Goal: Information Seeking & Learning: Understand process/instructions

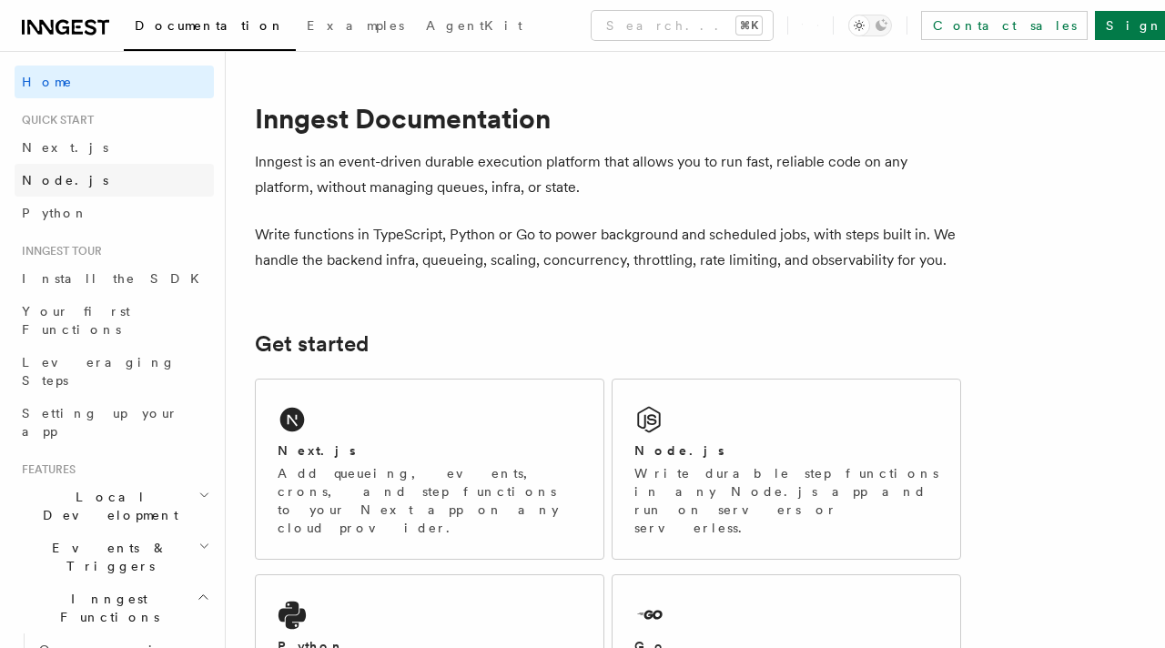
click at [108, 179] on link "Node.js" at bounding box center [114, 180] width 199 height 33
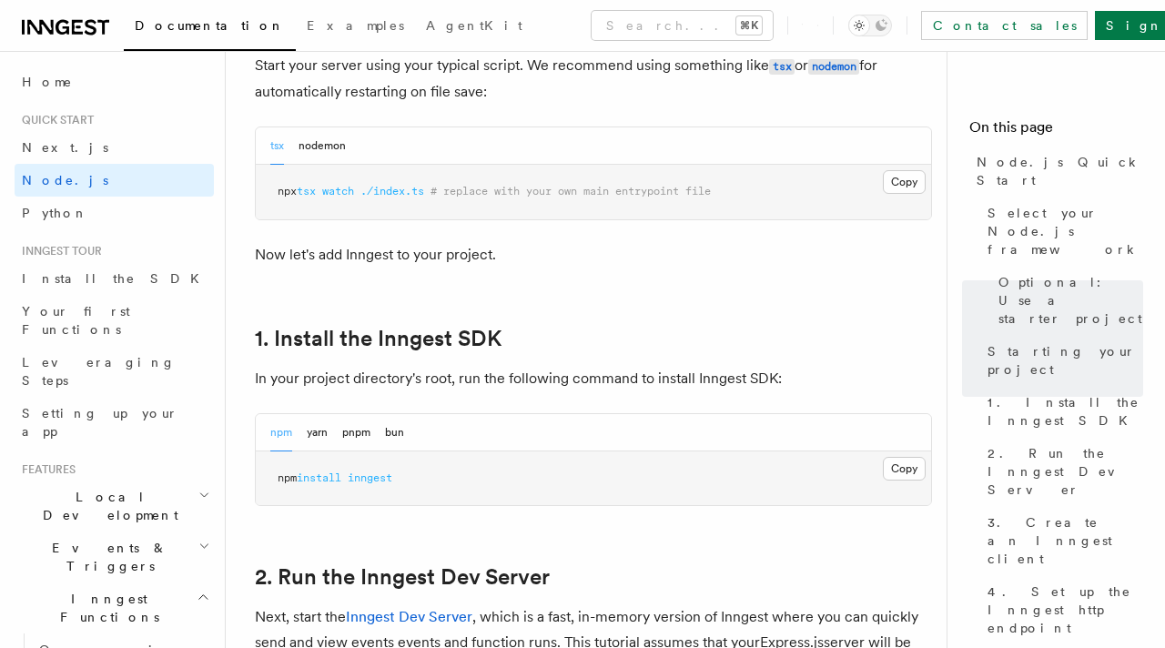
scroll to position [955, 0]
click at [913, 471] on button "Copy Copied" at bounding box center [904, 470] width 43 height 24
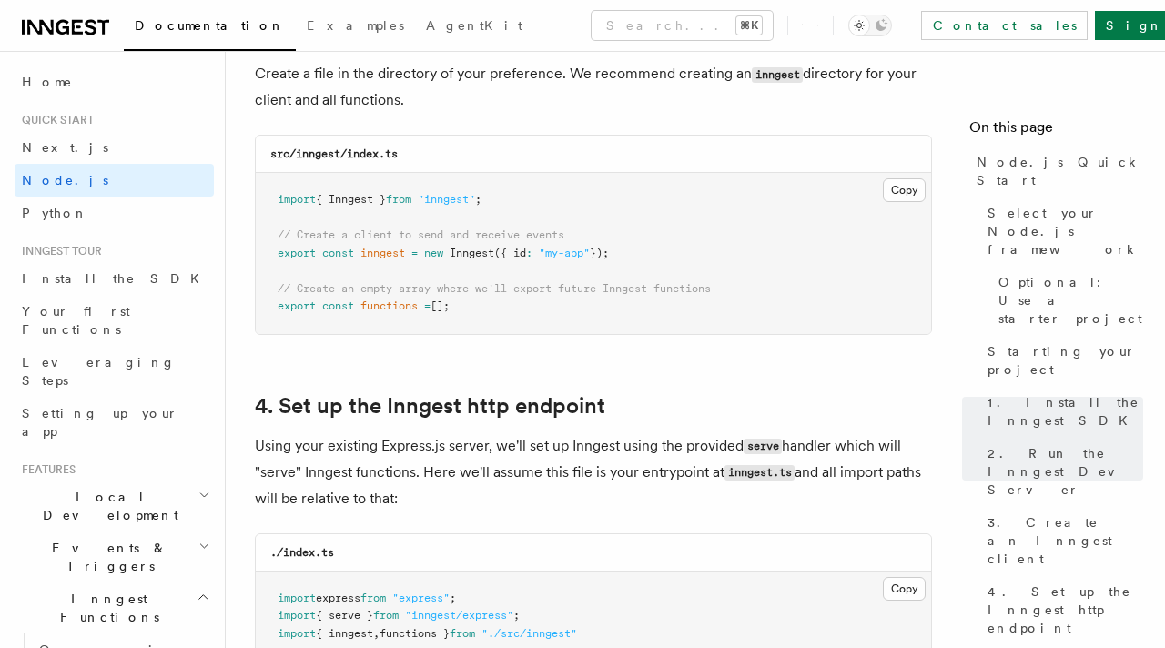
scroll to position [2443, 0]
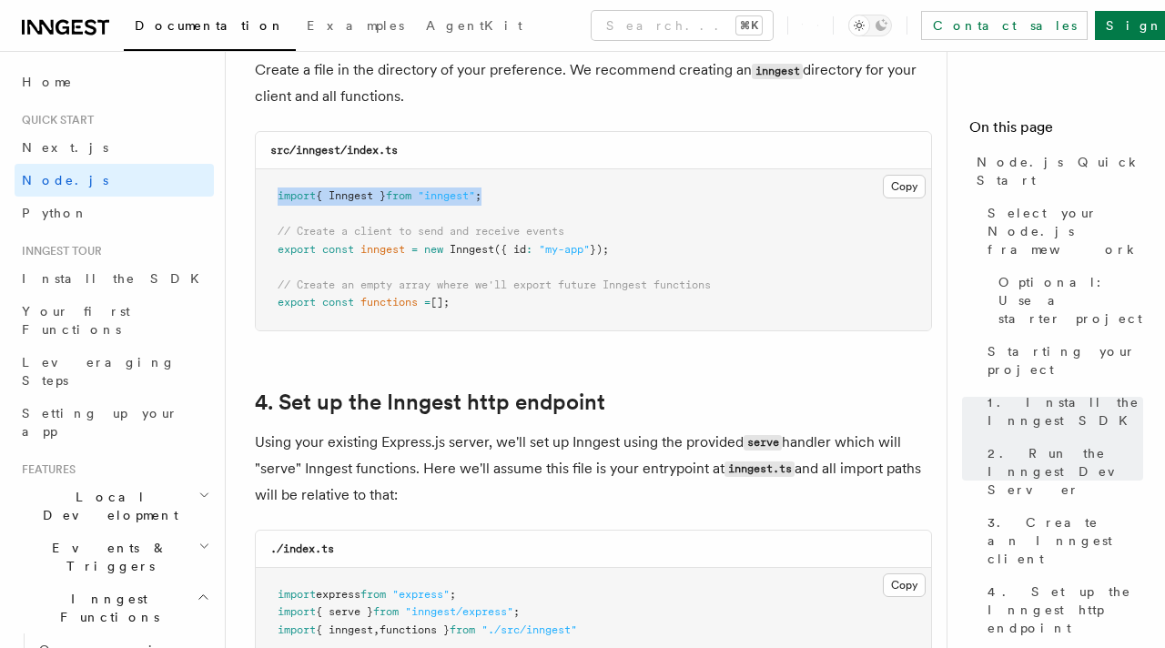
drag, startPoint x: 510, startPoint y: 198, endPoint x: 280, endPoint y: 196, distance: 229.4
click at [280, 196] on pre "import { Inngest } from "inngest" ; // Create a client to send and receive even…" at bounding box center [593, 249] width 675 height 161
copy span "import { Inngest } from "inngest" ;"
drag, startPoint x: 635, startPoint y: 251, endPoint x: 243, endPoint y: 257, distance: 391.5
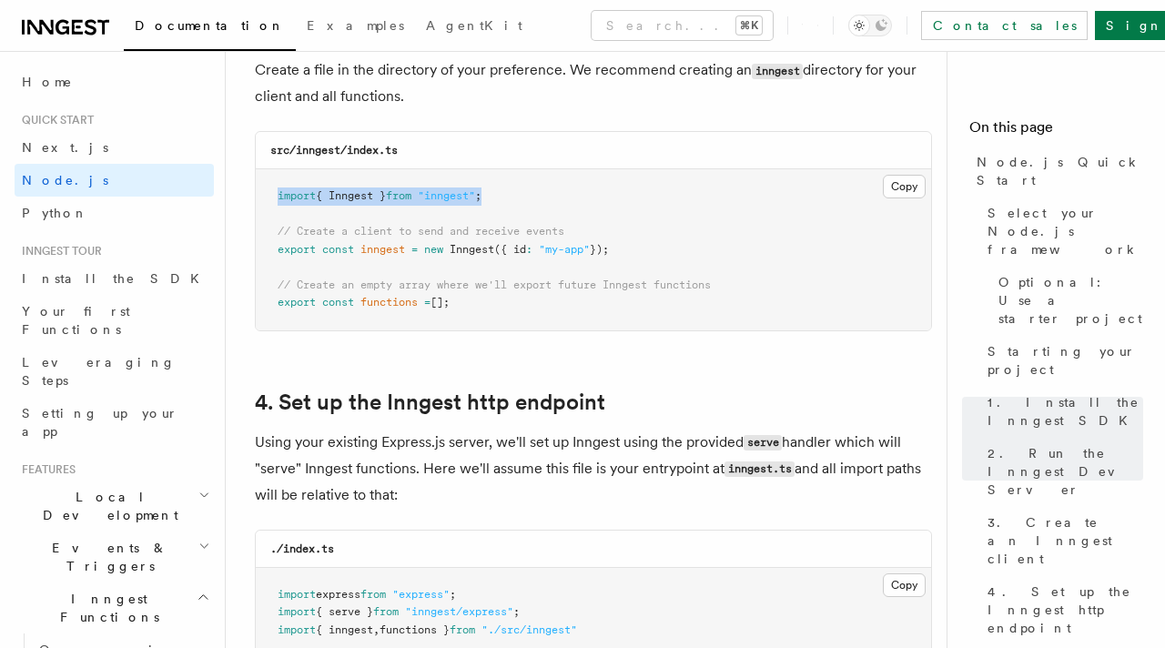
copy span "export const inngest = new Inngest ({ id : "my-app" });"
drag, startPoint x: 463, startPoint y: 305, endPoint x: 259, endPoint y: 313, distance: 205.0
click at [259, 313] on pre "import { Inngest } from "inngest" ; // Create a client to send and receive even…" at bounding box center [593, 249] width 675 height 161
copy span "export const functions = [];"
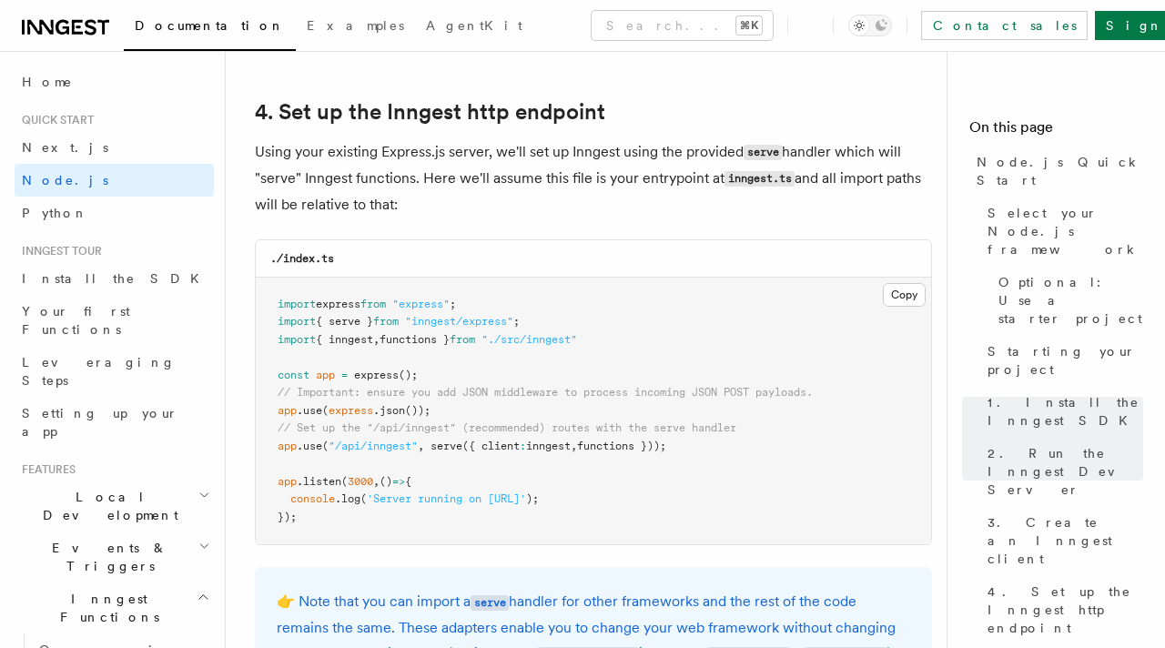
scroll to position [2736, 0]
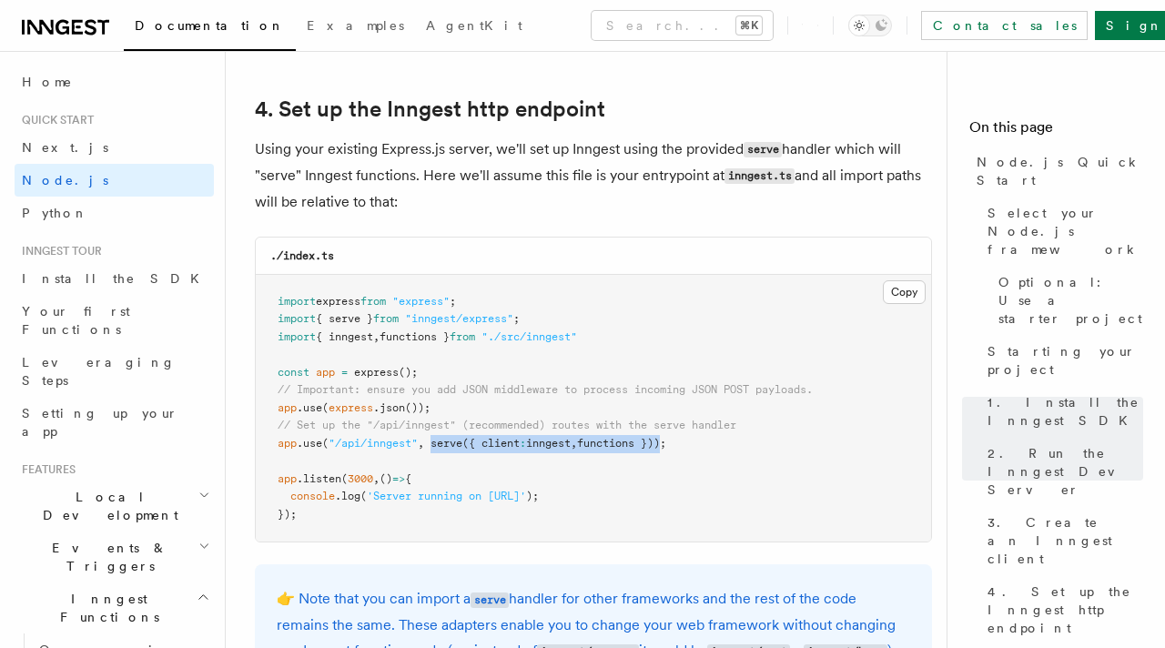
drag, startPoint x: 433, startPoint y: 444, endPoint x: 677, endPoint y: 445, distance: 244.0
click at [666, 445] on span "app .use ( "/api/inngest" , serve ({ client : inngest , functions }));" at bounding box center [472, 443] width 389 height 13
copy span "serve ({ client : inngest , functions })"
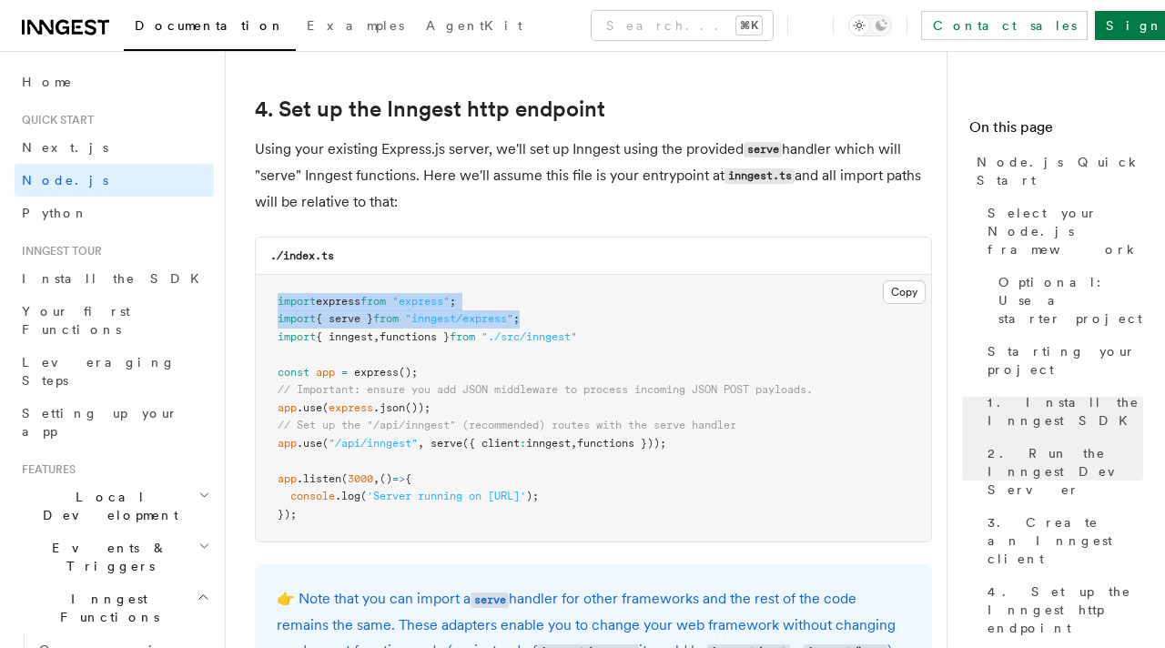
drag, startPoint x: 278, startPoint y: 300, endPoint x: 551, endPoint y: 316, distance: 273.5
click at [551, 316] on pre "import express from "express" ; import { serve } from "inngest/express" ; impor…" at bounding box center [593, 409] width 675 height 268
copy code "import express from "express" ; import { serve } from "inngest/express" ;"
click at [271, 325] on pre "import express from "express" ; import { serve } from "inngest/express" ; impor…" at bounding box center [593, 409] width 675 height 268
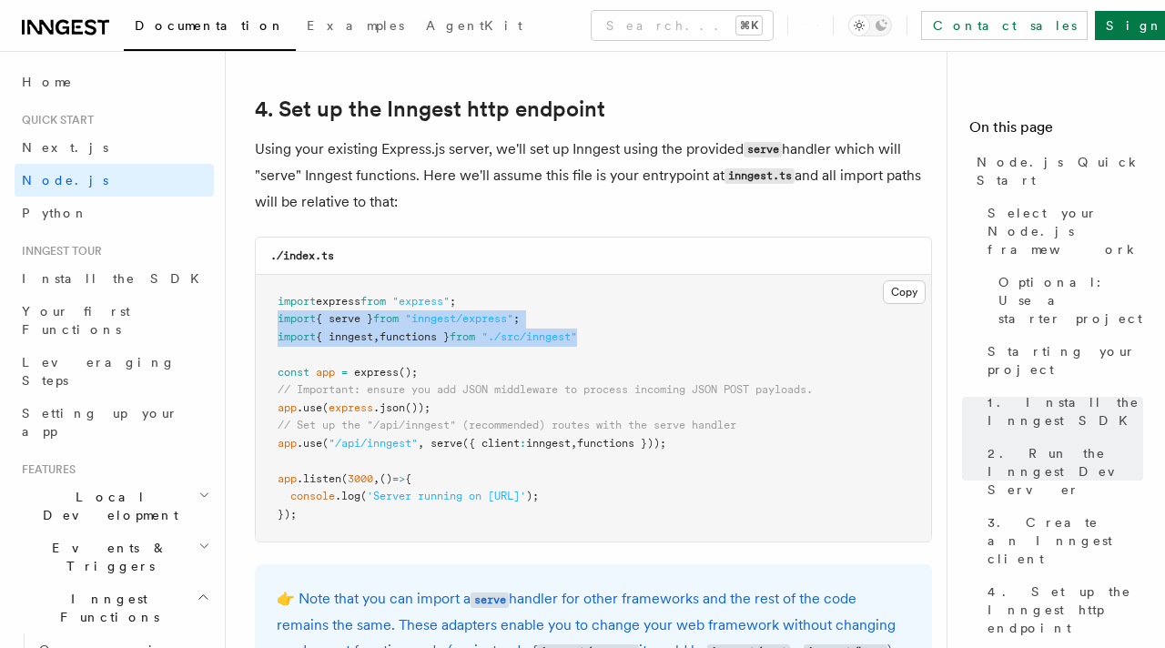
drag, startPoint x: 276, startPoint y: 320, endPoint x: 648, endPoint y: 346, distance: 373.2
click at [648, 346] on pre "import express from "express" ; import { serve } from "inngest/express" ; impor…" at bounding box center [593, 409] width 675 height 268
copy code "import { serve } from "inngest/express" ; import { inngest , functions } from "…"
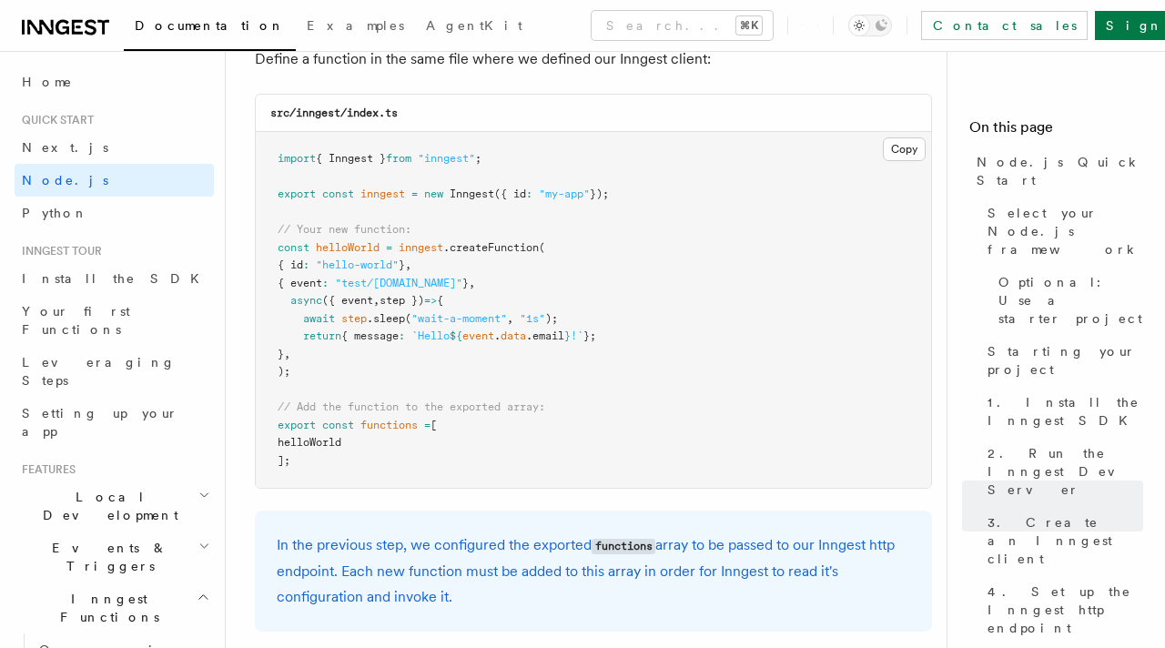
scroll to position [3670, 0]
drag, startPoint x: 401, startPoint y: 278, endPoint x: 548, endPoint y: 284, distance: 147.6
click at [545, 255] on span "const helloWorld = inngest .createFunction (" at bounding box center [412, 248] width 268 height 13
copy span "inngest .createFunction"
